Goal: Task Accomplishment & Management: Complete application form

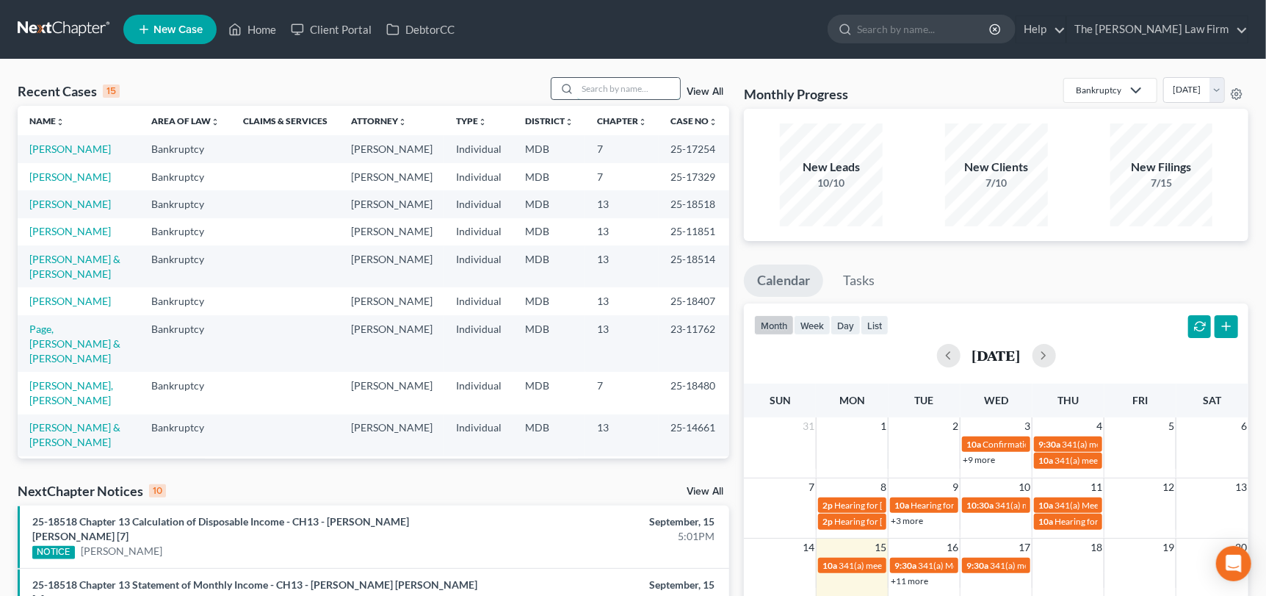
click at [606, 88] on input "search" at bounding box center [628, 88] width 103 height 21
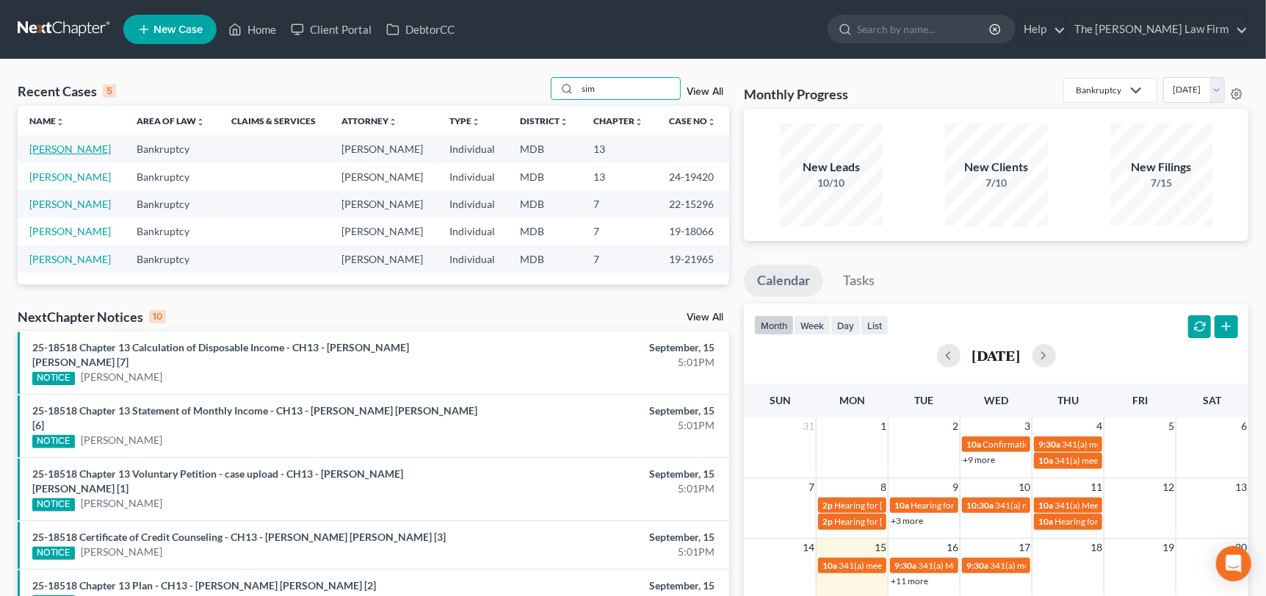
type input "sim"
click at [94, 142] on link "[PERSON_NAME]" at bounding box center [70, 148] width 82 height 12
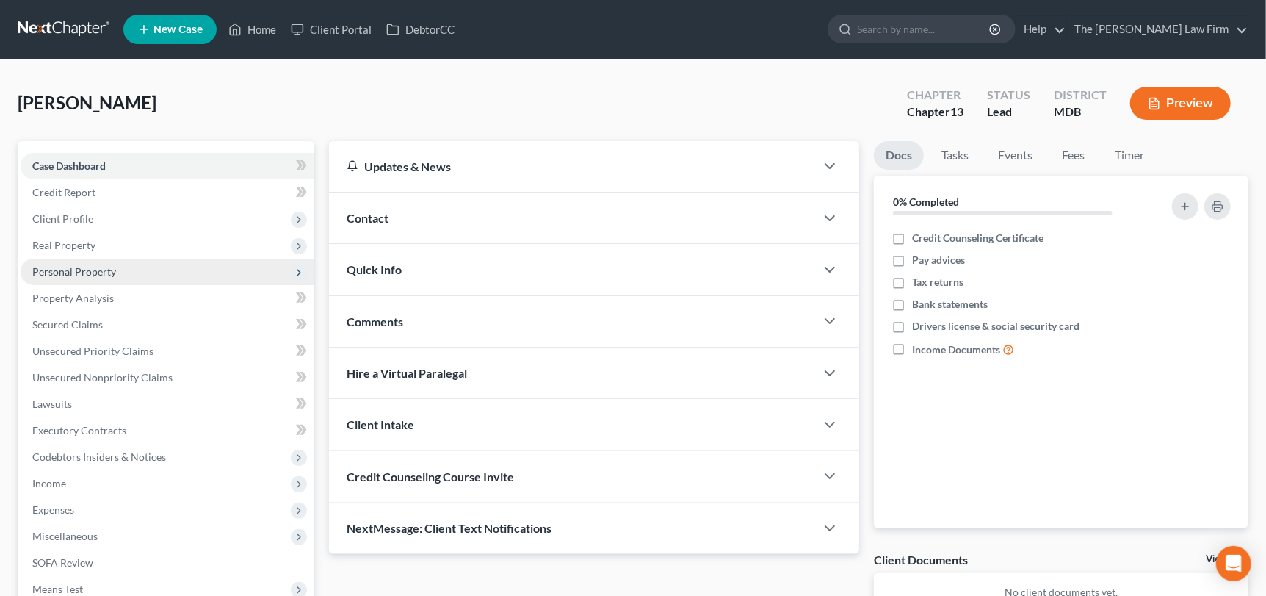
click at [84, 270] on span "Personal Property" at bounding box center [74, 271] width 84 height 12
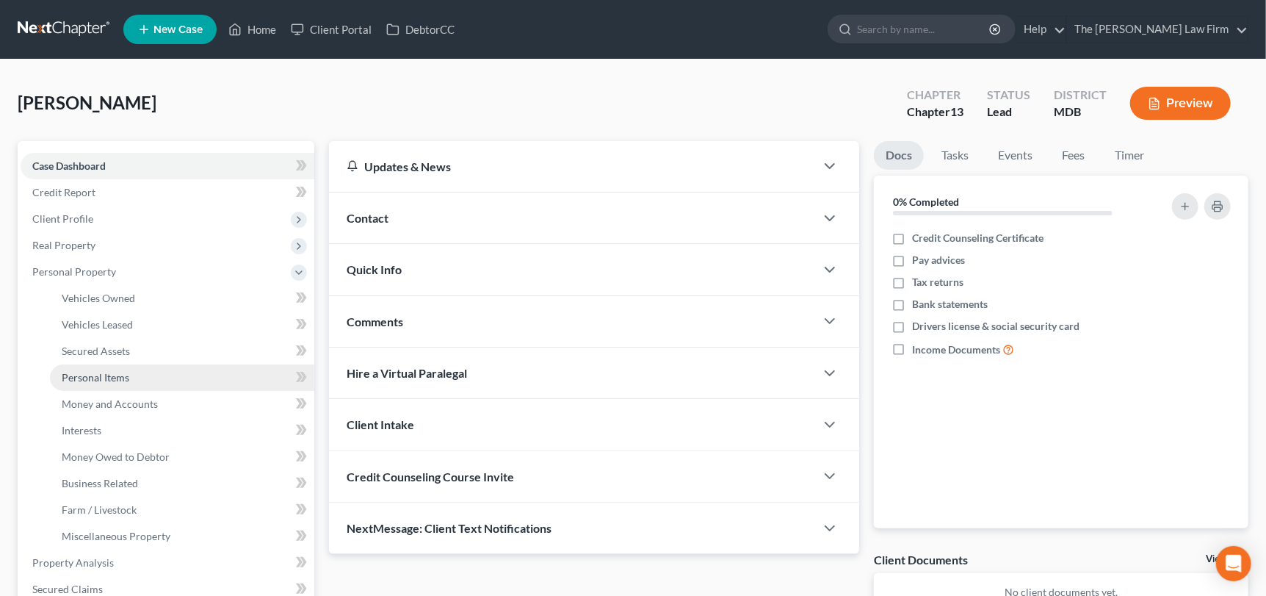
click at [104, 374] on span "Personal Items" at bounding box center [96, 377] width 68 height 12
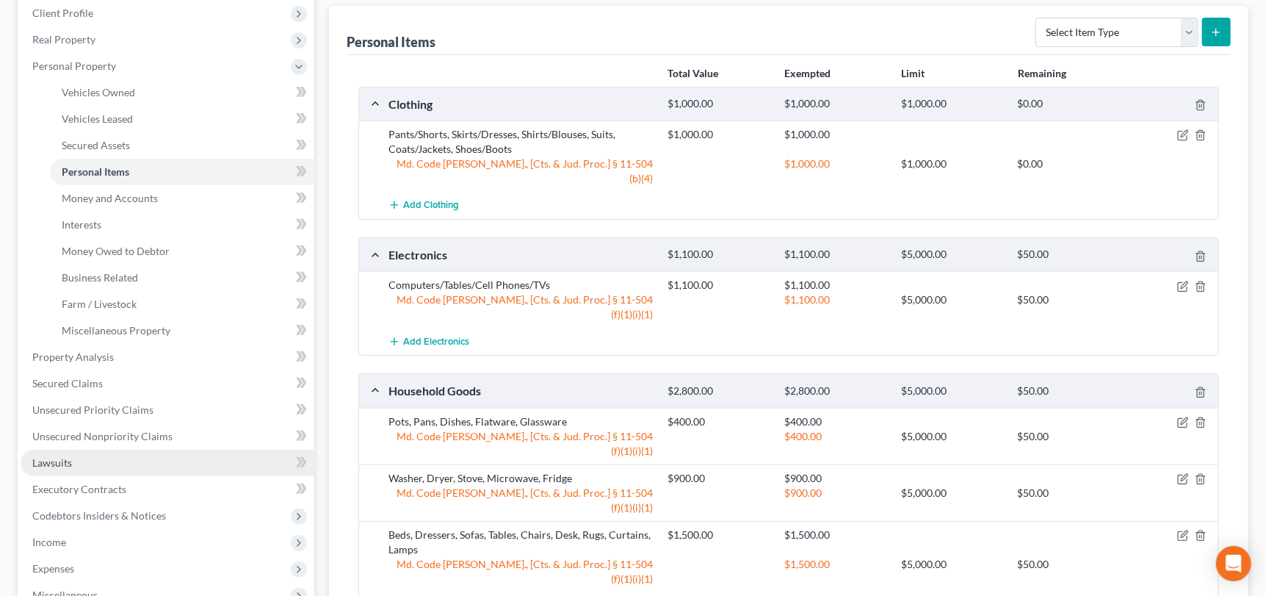
scroll to position [367, 0]
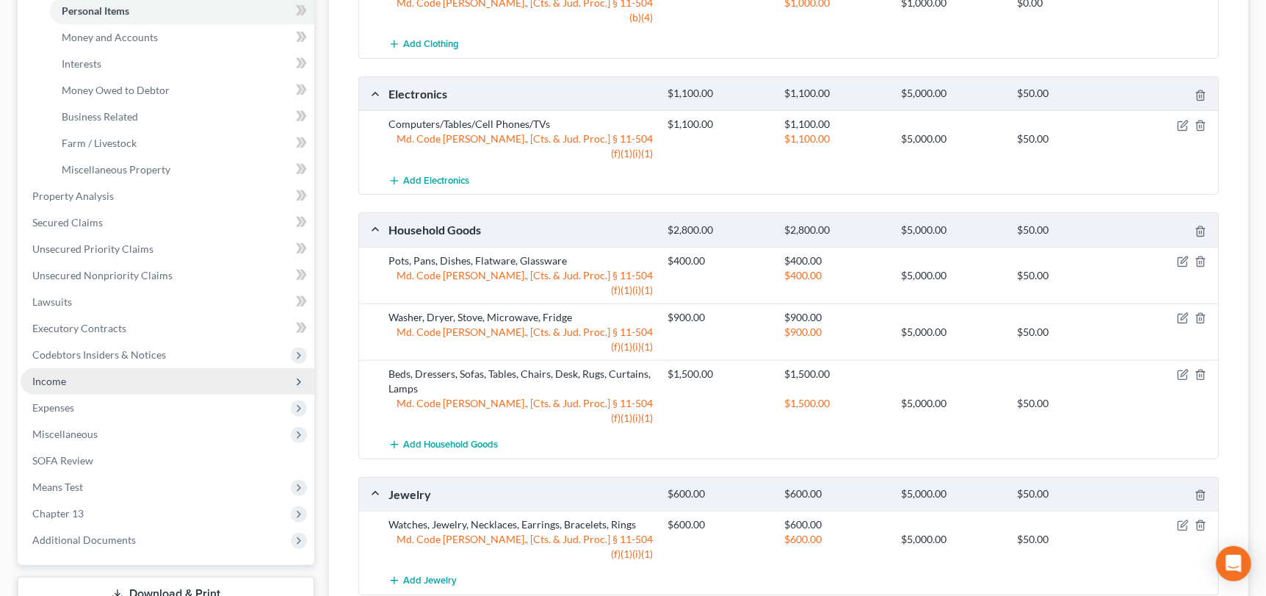
click at [62, 375] on span "Income" at bounding box center [49, 381] width 34 height 12
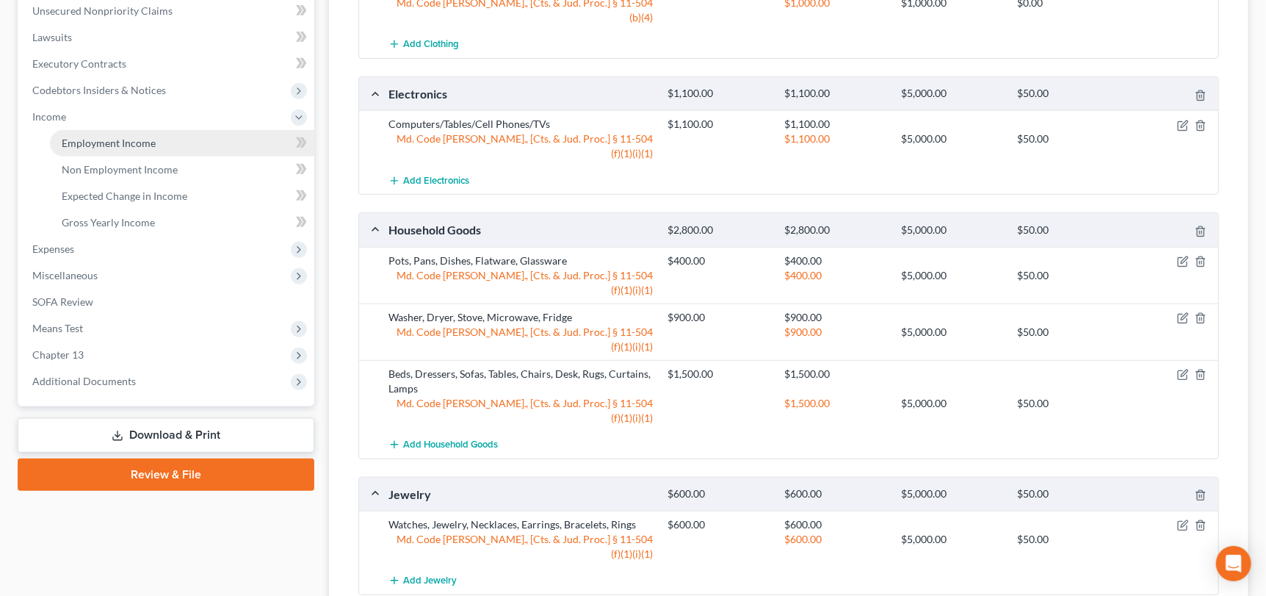
click at [106, 137] on span "Employment Income" at bounding box center [109, 143] width 94 height 12
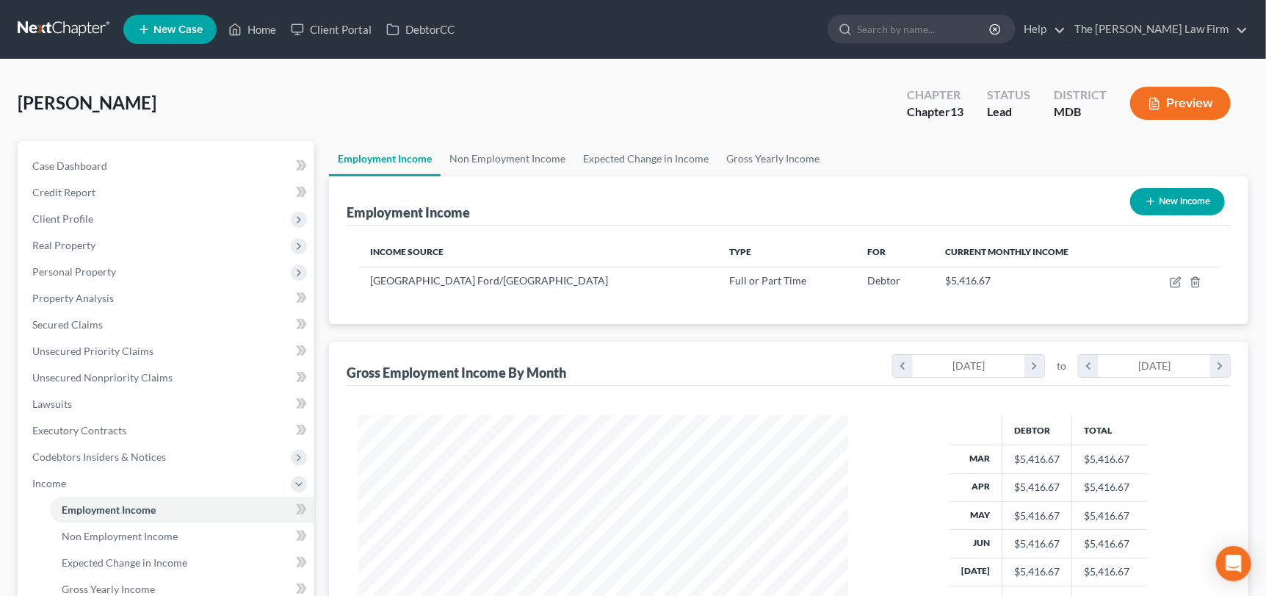
scroll to position [261, 519]
click at [787, 152] on link "Gross Yearly Income" at bounding box center [773, 158] width 111 height 35
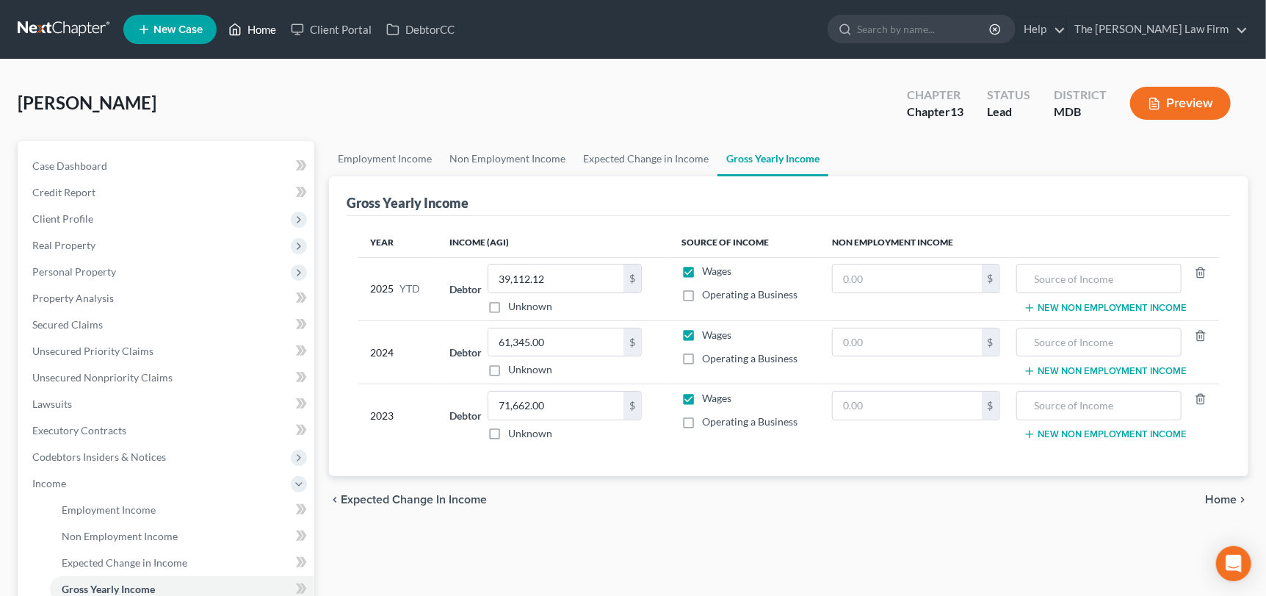
click at [268, 21] on link "Home" at bounding box center [252, 29] width 62 height 26
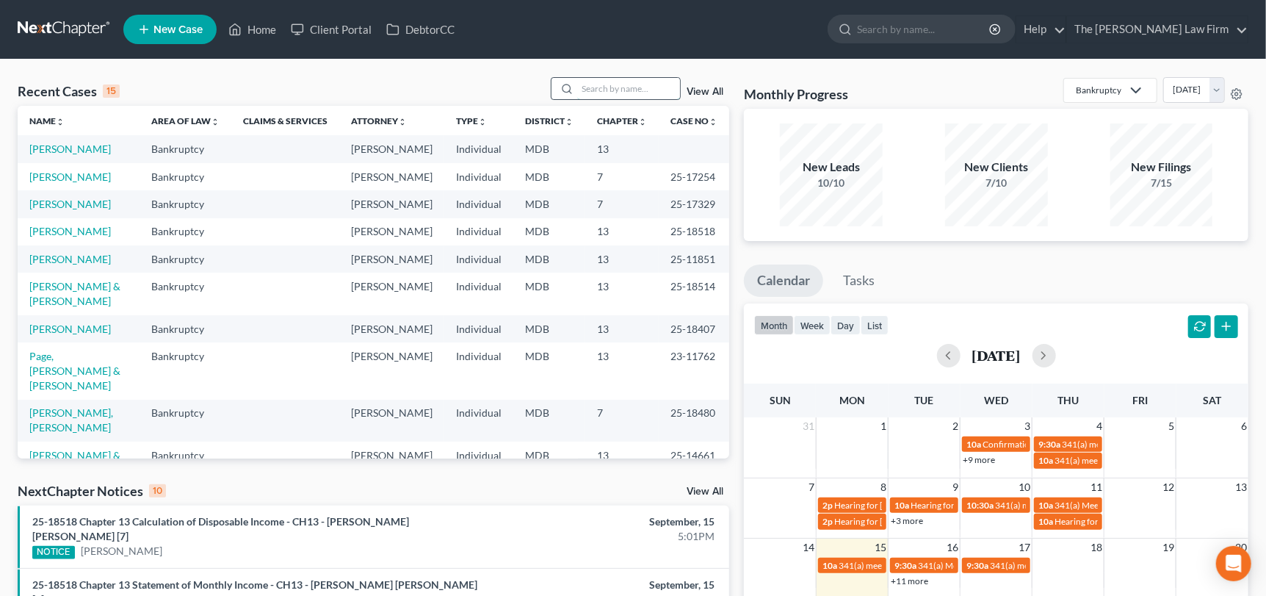
click at [585, 94] on input "search" at bounding box center [628, 88] width 103 height 21
type input "gior"
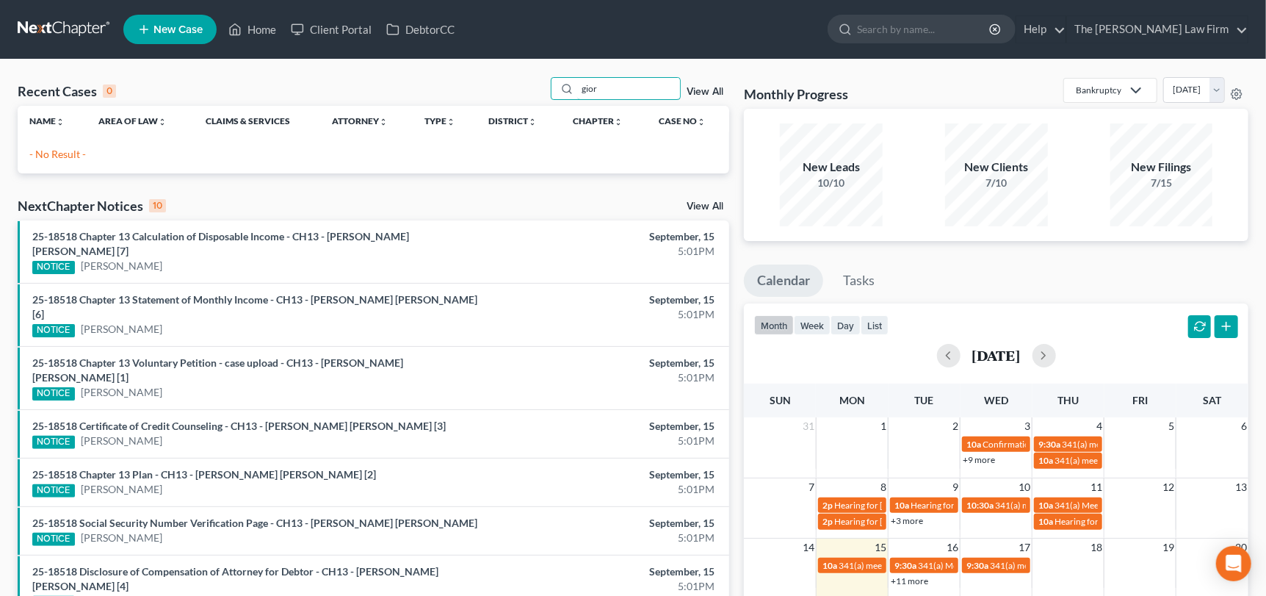
drag, startPoint x: 564, startPoint y: 85, endPoint x: 527, endPoint y: 85, distance: 37.5
click at [527, 85] on div "Recent Cases 0 gior View All" at bounding box center [374, 91] width 712 height 29
